Goal: Information Seeking & Learning: Learn about a topic

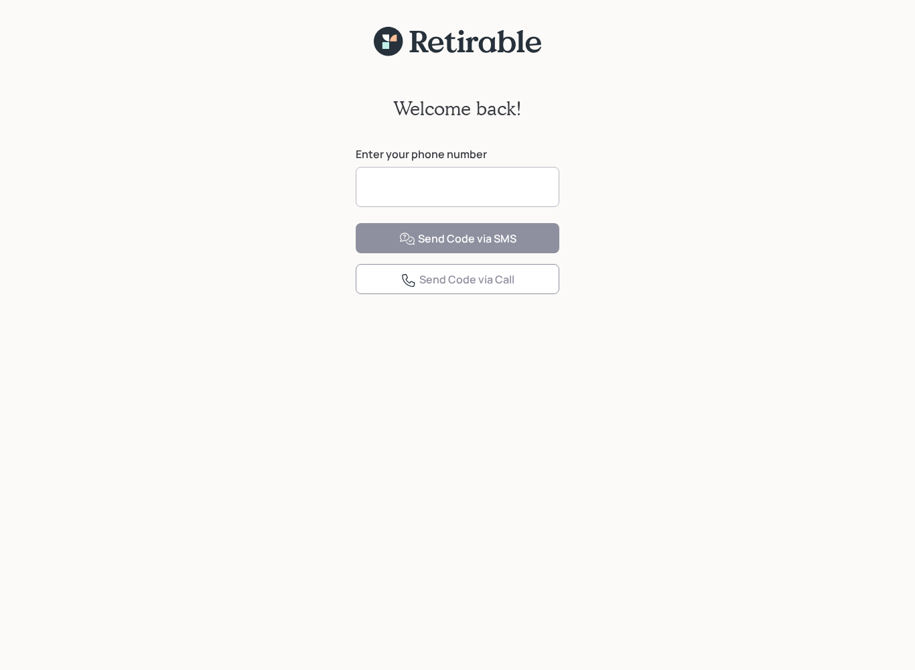
click at [374, 196] on input at bounding box center [458, 187] width 204 height 40
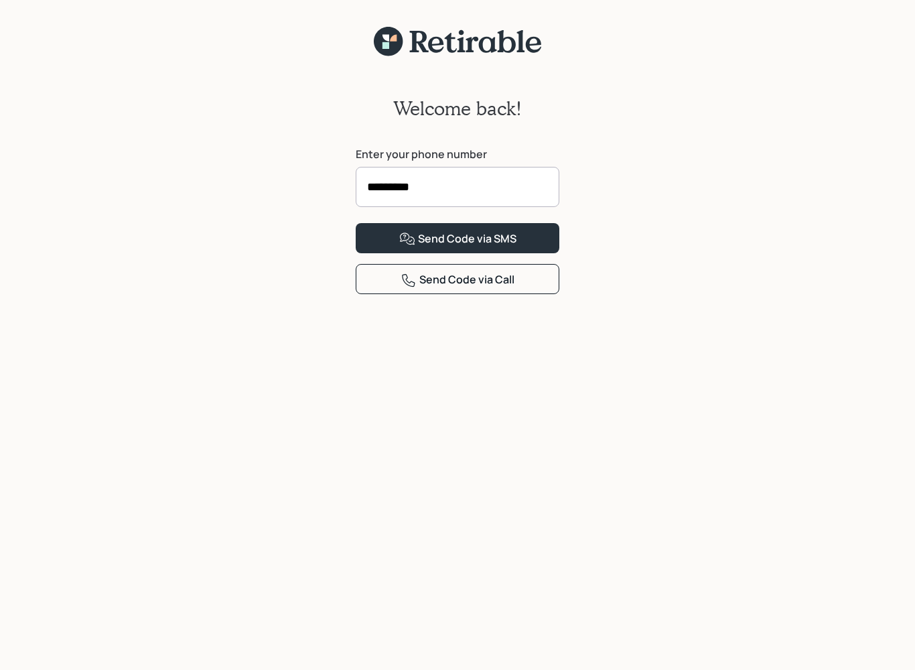
click at [451, 187] on input "*********" at bounding box center [458, 187] width 204 height 40
type input "**********"
click at [492, 247] on div "Send Code via SMS" at bounding box center [457, 239] width 117 height 16
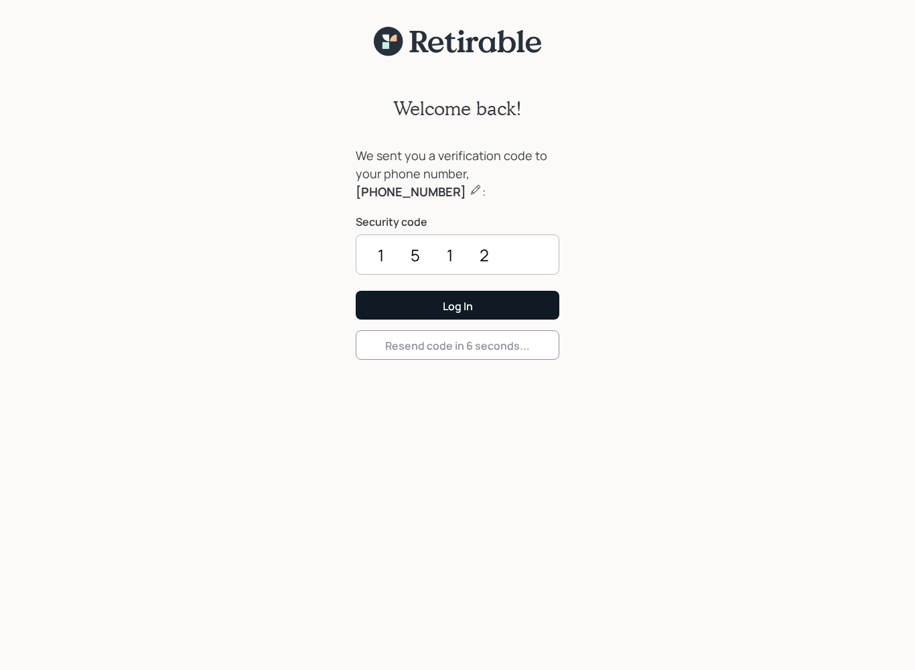
type input "1512"
click at [386, 306] on button "Log In" at bounding box center [458, 305] width 204 height 29
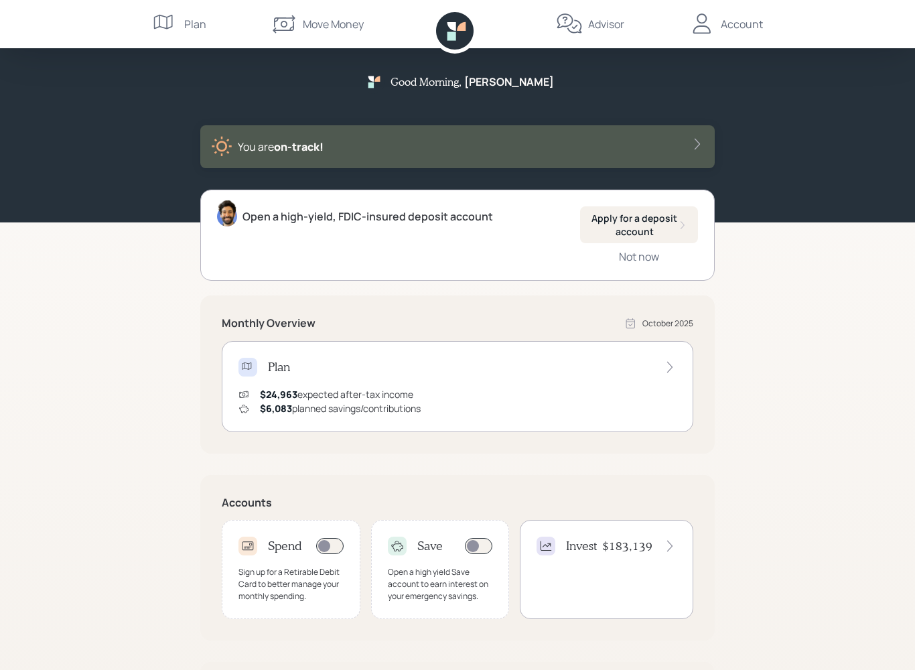
click at [257, 222] on div "Open a high-yield, FDIC-insured deposit account" at bounding box center [367, 216] width 251 height 16
click at [638, 262] on div "Not now" at bounding box center [639, 256] width 40 height 15
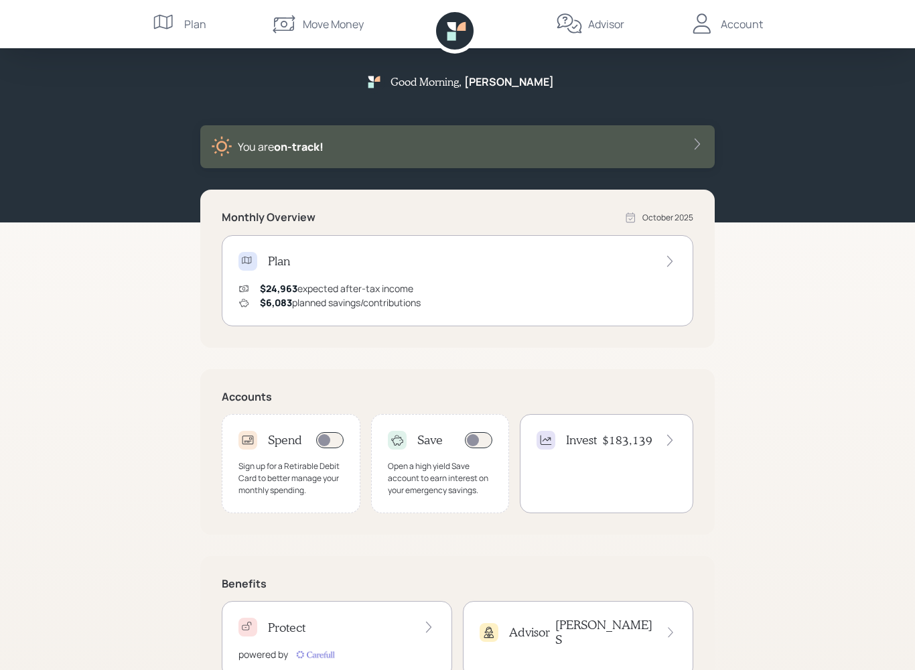
click at [184, 31] on div "Plan" at bounding box center [179, 24] width 54 height 48
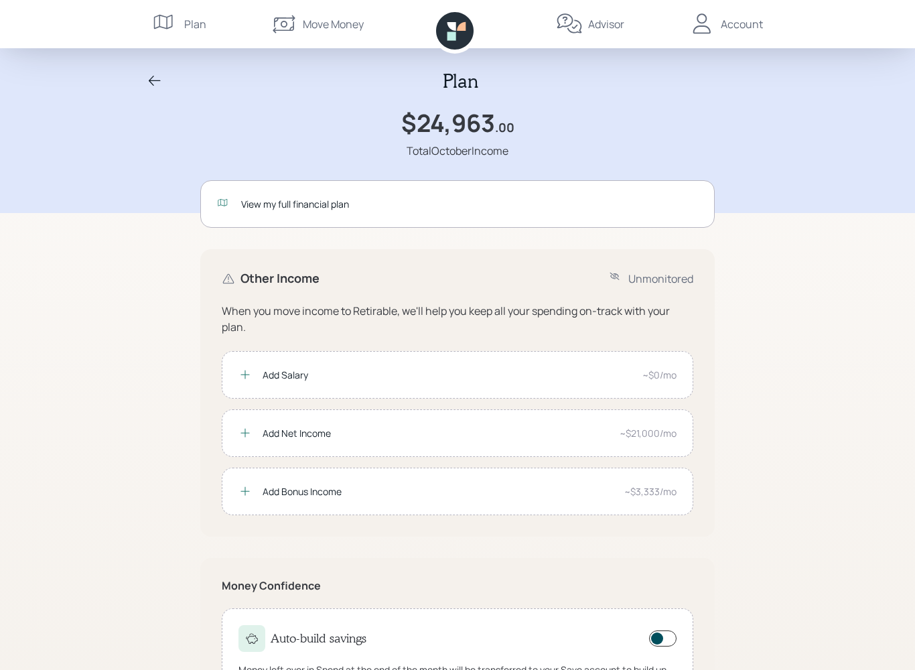
click at [260, 203] on div "View my full financial plan" at bounding box center [469, 204] width 457 height 14
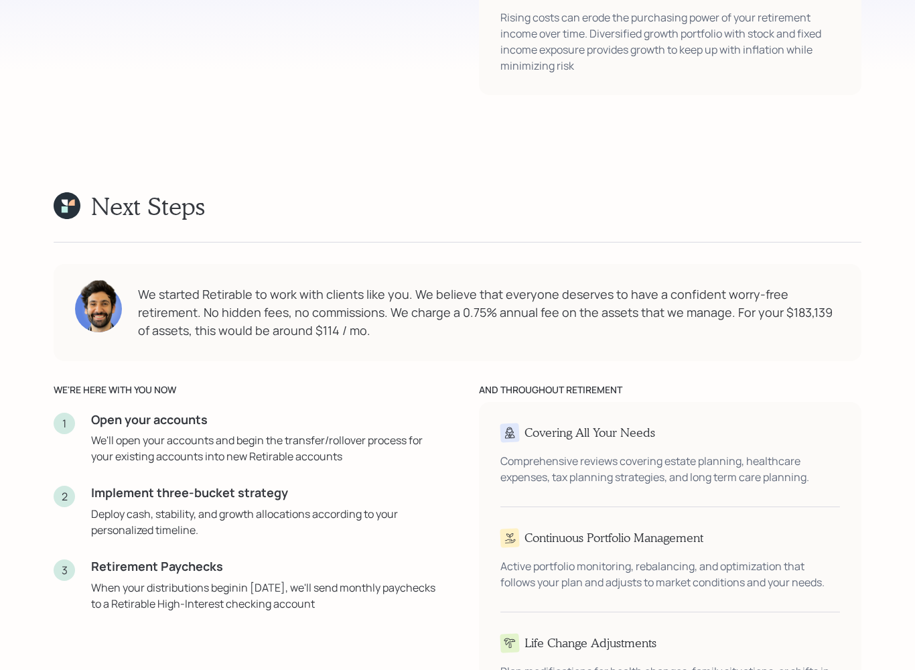
scroll to position [2363, 0]
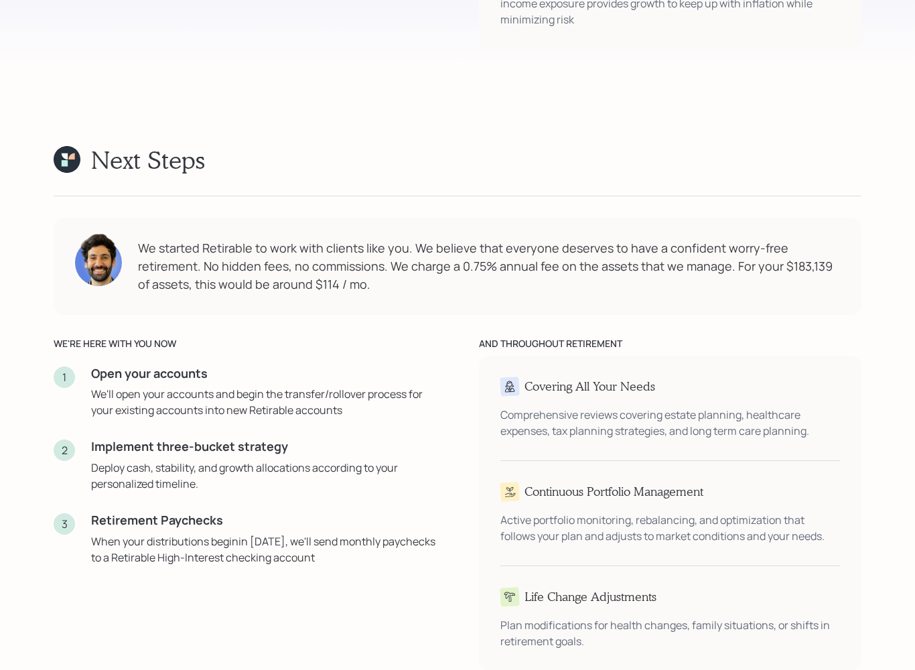
scroll to position [2409, 0]
